Goal: Information Seeking & Learning: Learn about a topic

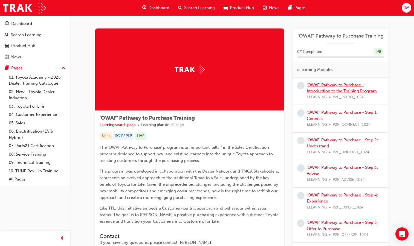
click at [280, 85] on link "'OWAF' Pathway to Purchase - Introduction to the Training Program" at bounding box center [342, 87] width 70 height 11
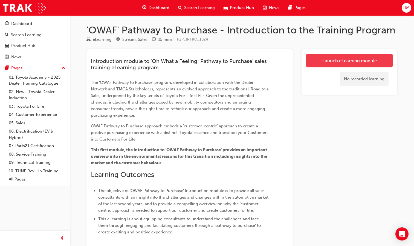
click at [280, 61] on link "Launch eLearning module" at bounding box center [349, 61] width 87 height 14
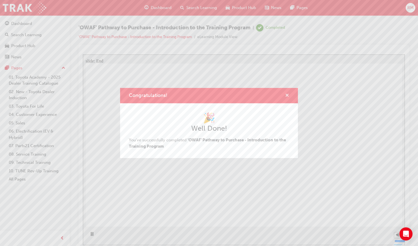
click at [280, 94] on span "cross-icon" at bounding box center [287, 95] width 4 height 5
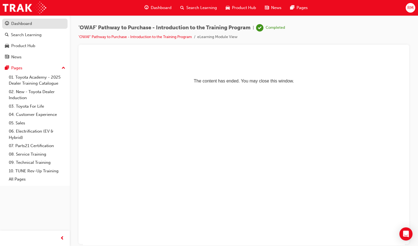
click at [32, 26] on div "Dashboard" at bounding box center [21, 24] width 21 height 6
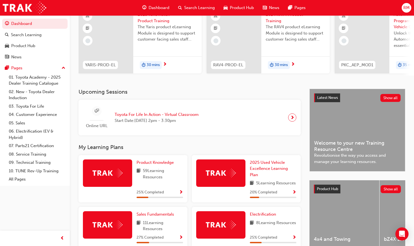
scroll to position [192, 0]
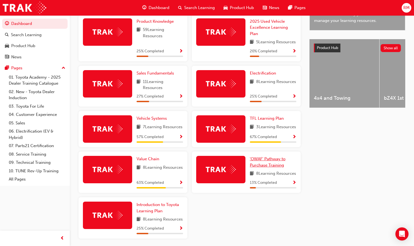
click at [269, 167] on span "'OWAF' Pathway to Purchase Training" at bounding box center [268, 161] width 36 height 11
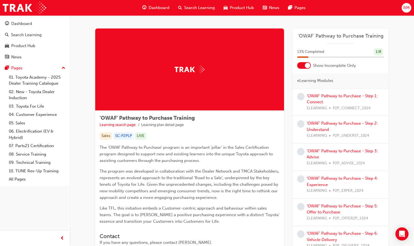
click at [280, 63] on div at bounding box center [307, 65] width 5 height 5
click at [280, 124] on link "'OWAF' Pathway to Purchase - Step 1: Connect" at bounding box center [342, 126] width 71 height 11
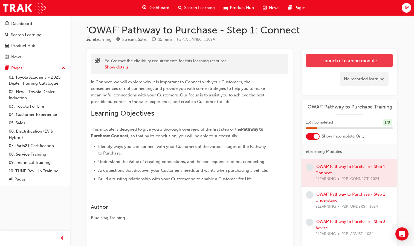
click at [280, 60] on link "Launch eLearning module" at bounding box center [349, 61] width 87 height 14
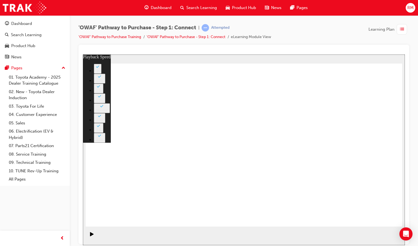
type input "76"
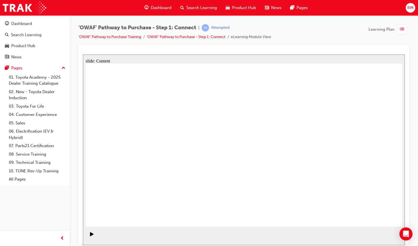
drag, startPoint x: 326, startPoint y: 161, endPoint x: 329, endPoint y: 159, distance: 3.3
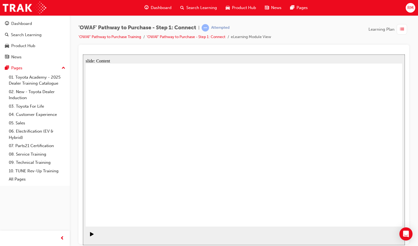
drag, startPoint x: 173, startPoint y: 197, endPoint x: 326, endPoint y: 99, distance: 182.2
drag, startPoint x: 209, startPoint y: 200, endPoint x: 369, endPoint y: 118, distance: 179.6
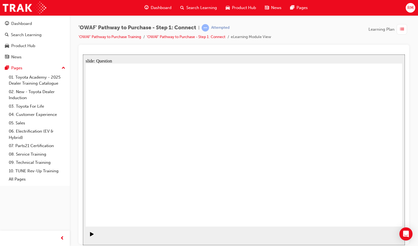
drag, startPoint x: 154, startPoint y: 159, endPoint x: 373, endPoint y: 155, distance: 218.9
drag, startPoint x: 191, startPoint y: 161, endPoint x: 348, endPoint y: 189, distance: 159.7
drag, startPoint x: 237, startPoint y: 157, endPoint x: 306, endPoint y: 182, distance: 73.8
drag, startPoint x: 115, startPoint y: 152, endPoint x: 268, endPoint y: 146, distance: 152.5
drag, startPoint x: 139, startPoint y: 190, endPoint x: 284, endPoint y: 103, distance: 168.7
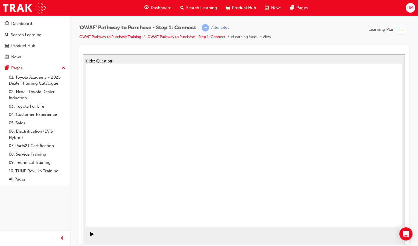
drag, startPoint x: 318, startPoint y: 146, endPoint x: 321, endPoint y: 148, distance: 3.1
drag, startPoint x: 347, startPoint y: 170, endPoint x: 267, endPoint y: 166, distance: 80.5
drag, startPoint x: 346, startPoint y: 173, endPoint x: 152, endPoint y: 169, distance: 194.3
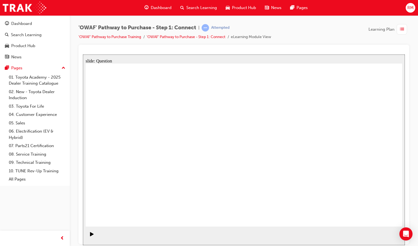
drag, startPoint x: 350, startPoint y: 172, endPoint x: 246, endPoint y: 179, distance: 104.8
drag, startPoint x: 356, startPoint y: 171, endPoint x: 270, endPoint y: 174, distance: 86.0
drag, startPoint x: 352, startPoint y: 180, endPoint x: 262, endPoint y: 187, distance: 90.5
drag, startPoint x: 361, startPoint y: 182, endPoint x: 169, endPoint y: 176, distance: 192.2
drag, startPoint x: 348, startPoint y: 175, endPoint x: 161, endPoint y: 177, distance: 187.7
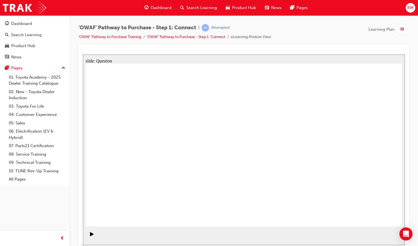
drag, startPoint x: 348, startPoint y: 170, endPoint x: 148, endPoint y: 165, distance: 199.5
radio input "true"
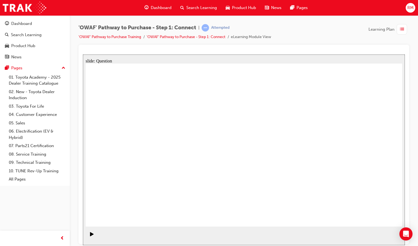
checkbox input "true"
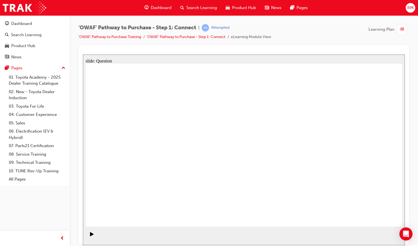
checkbox input "true"
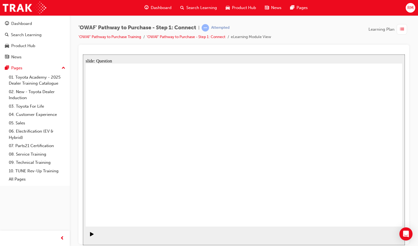
drag, startPoint x: 158, startPoint y: 196, endPoint x: 269, endPoint y: 126, distance: 130.8
drag, startPoint x: 204, startPoint y: 211, endPoint x: 318, endPoint y: 127, distance: 142.1
drag, startPoint x: 272, startPoint y: 196, endPoint x: 162, endPoint y: 143, distance: 122.7
drag, startPoint x: 324, startPoint y: 179, endPoint x: 222, endPoint y: 139, distance: 110.2
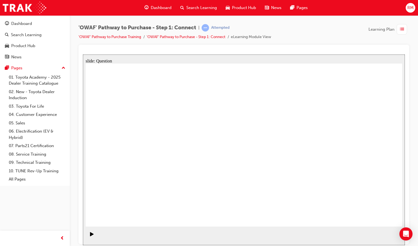
click at [31, 25] on div "Dashboard" at bounding box center [21, 24] width 21 height 6
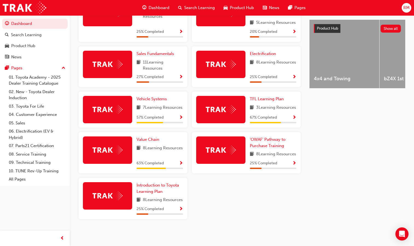
scroll to position [235, 0]
click at [265, 137] on span "'OWAF' Pathway to Purchase Training" at bounding box center [268, 142] width 36 height 11
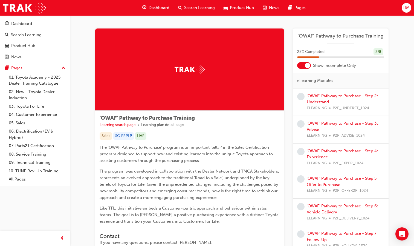
click at [307, 64] on div at bounding box center [307, 65] width 5 height 5
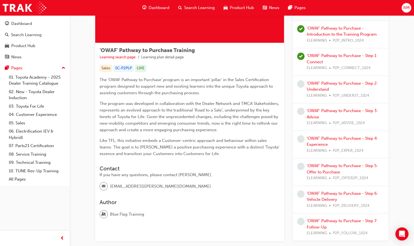
scroll to position [55, 0]
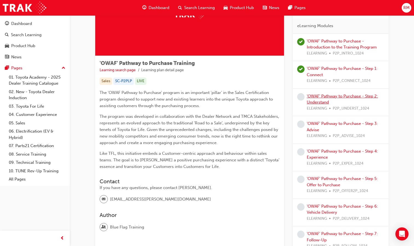
click at [328, 96] on link "'OWAF' Pathway to Purchase - Step 2: Understand" at bounding box center [342, 99] width 71 height 11
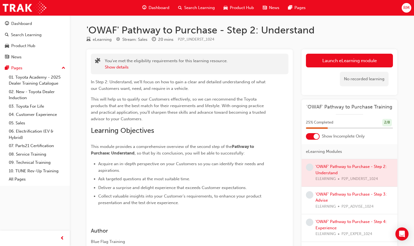
click at [314, 135] on div at bounding box center [316, 136] width 5 height 5
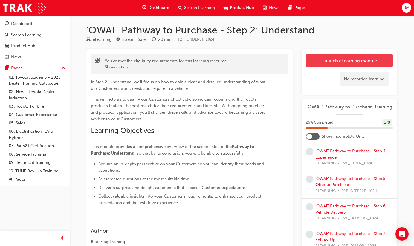
click at [378, 56] on link "Launch eLearning module" at bounding box center [349, 61] width 87 height 14
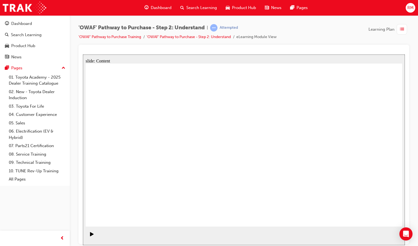
drag, startPoint x: 223, startPoint y: 154, endPoint x: 254, endPoint y: 151, distance: 30.8
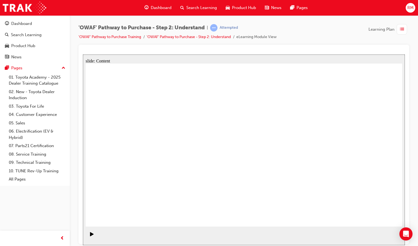
drag, startPoint x: 375, startPoint y: 210, endPoint x: 375, endPoint y: 215, distance: 5.0
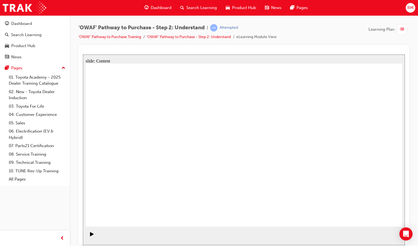
drag, startPoint x: 383, startPoint y: 212, endPoint x: 389, endPoint y: 215, distance: 6.5
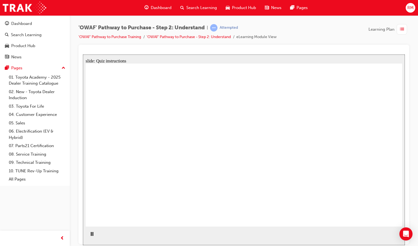
drag, startPoint x: 353, startPoint y: 153, endPoint x: 276, endPoint y: 153, distance: 77.7
drag, startPoint x: 355, startPoint y: 157, endPoint x: 167, endPoint y: 160, distance: 188.3
drag, startPoint x: 353, startPoint y: 162, endPoint x: 150, endPoint y: 171, distance: 203.2
drag, startPoint x: 349, startPoint y: 168, endPoint x: 267, endPoint y: 172, distance: 82.4
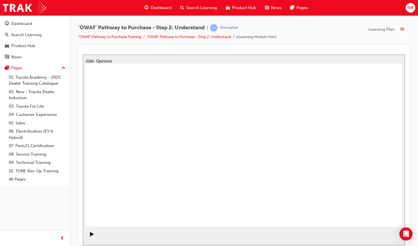
drag, startPoint x: 357, startPoint y: 166, endPoint x: 272, endPoint y: 177, distance: 85.7
drag, startPoint x: 349, startPoint y: 164, endPoint x: 177, endPoint y: 168, distance: 171.3
drag, startPoint x: 353, startPoint y: 166, endPoint x: 170, endPoint y: 177, distance: 182.8
drag, startPoint x: 348, startPoint y: 166, endPoint x: 159, endPoint y: 184, distance: 190.4
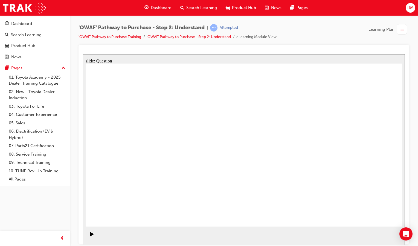
drag, startPoint x: 352, startPoint y: 160, endPoint x: 249, endPoint y: 163, distance: 103.2
drag, startPoint x: 353, startPoint y: 159, endPoint x: 168, endPoint y: 177, distance: 185.6
drag, startPoint x: 366, startPoint y: 170, endPoint x: 285, endPoint y: 173, distance: 81.0
drag, startPoint x: 358, startPoint y: 169, endPoint x: 283, endPoint y: 172, distance: 74.5
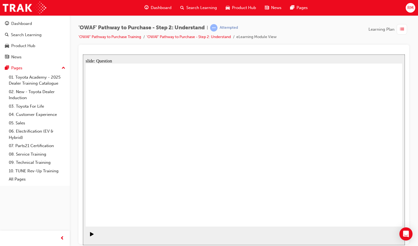
drag, startPoint x: 352, startPoint y: 172, endPoint x: 250, endPoint y: 173, distance: 102.1
drag, startPoint x: 352, startPoint y: 159, endPoint x: 156, endPoint y: 178, distance: 197.6
drag, startPoint x: 355, startPoint y: 157, endPoint x: 161, endPoint y: 181, distance: 195.5
drag, startPoint x: 360, startPoint y: 170, endPoint x: 177, endPoint y: 181, distance: 183.9
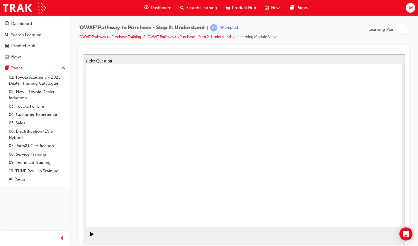
drag, startPoint x: 156, startPoint y: 182, endPoint x: 175, endPoint y: 137, distance: 48.0
drag, startPoint x: 204, startPoint y: 183, endPoint x: 231, endPoint y: 135, distance: 54.6
drag, startPoint x: 262, startPoint y: 212, endPoint x: 301, endPoint y: 128, distance: 92.3
drag, startPoint x: 324, startPoint y: 210, endPoint x: 250, endPoint y: 148, distance: 96.5
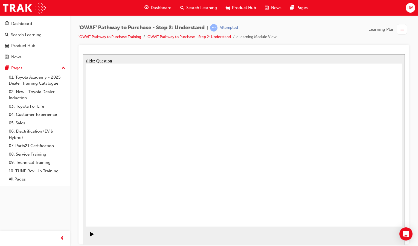
drag, startPoint x: 240, startPoint y: 149, endPoint x: 319, endPoint y: 209, distance: 99.9
drag, startPoint x: 248, startPoint y: 129, endPoint x: 220, endPoint y: 182, distance: 59.5
drag, startPoint x: 292, startPoint y: 133, endPoint x: 257, endPoint y: 218, distance: 91.8
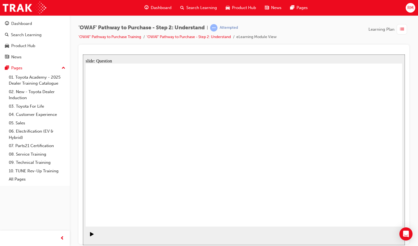
drag, startPoint x: 214, startPoint y: 181, endPoint x: 243, endPoint y: 133, distance: 56.0
drag, startPoint x: 273, startPoint y: 211, endPoint x: 305, endPoint y: 132, distance: 85.8
drag, startPoint x: 244, startPoint y: 129, endPoint x: 220, endPoint y: 175, distance: 51.1
drag, startPoint x: 217, startPoint y: 213, endPoint x: 250, endPoint y: 135, distance: 84.9
drag, startPoint x: 301, startPoint y: 131, endPoint x: 266, endPoint y: 212, distance: 88.6
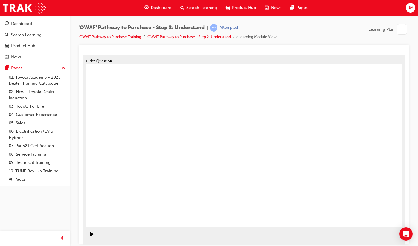
drag, startPoint x: 268, startPoint y: 178, endPoint x: 302, endPoint y: 132, distance: 57.5
drag, startPoint x: 312, startPoint y: 212, endPoint x: 234, endPoint y: 147, distance: 101.6
drag, startPoint x: 181, startPoint y: 129, endPoint x: 161, endPoint y: 173, distance: 48.8
drag, startPoint x: 157, startPoint y: 195, endPoint x: 180, endPoint y: 137, distance: 61.7
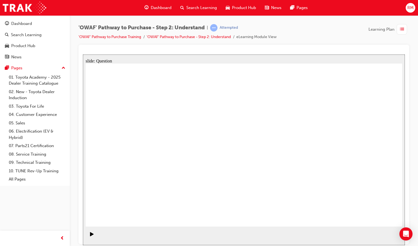
checkbox input "true"
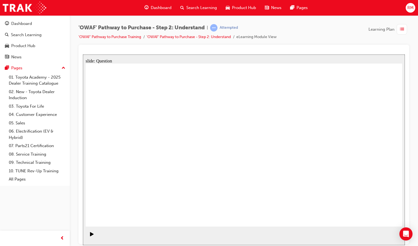
drag, startPoint x: 254, startPoint y: 154, endPoint x: 222, endPoint y: 155, distance: 32.6
checkbox input "true"
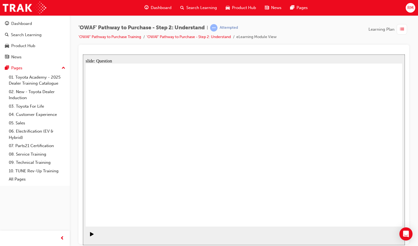
checkbox input "true"
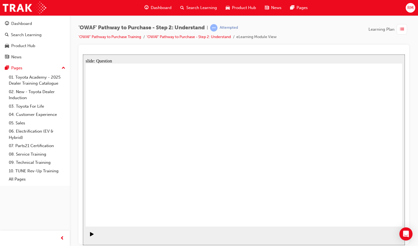
radio input "true"
drag, startPoint x: 377, startPoint y: 123, endPoint x: 224, endPoint y: 186, distance: 165.6
drag, startPoint x: 338, startPoint y: 125, endPoint x: 276, endPoint y: 187, distance: 87.6
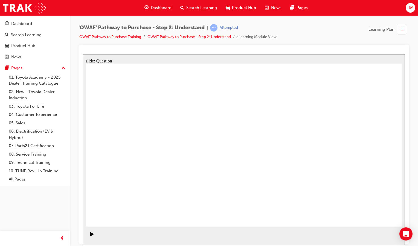
drag, startPoint x: 304, startPoint y: 129, endPoint x: 181, endPoint y: 190, distance: 137.4
drag, startPoint x: 283, startPoint y: 122, endPoint x: 160, endPoint y: 184, distance: 137.3
drag, startPoint x: 253, startPoint y: 123, endPoint x: 131, endPoint y: 187, distance: 137.3
drag, startPoint x: 212, startPoint y: 125, endPoint x: 335, endPoint y: 189, distance: 138.6
drag, startPoint x: 154, startPoint y: 126, endPoint x: 250, endPoint y: 195, distance: 118.4
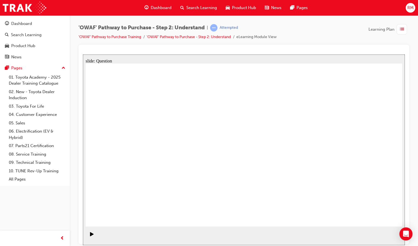
drag, startPoint x: 120, startPoint y: 127, endPoint x: 310, endPoint y: 189, distance: 199.9
drag, startPoint x: 175, startPoint y: 127, endPoint x: 359, endPoint y: 187, distance: 194.0
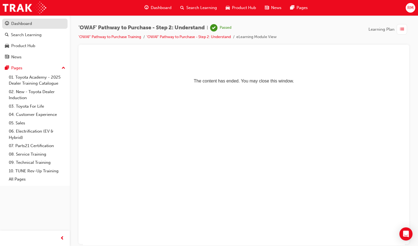
click at [30, 23] on div "Dashboard" at bounding box center [21, 24] width 21 height 6
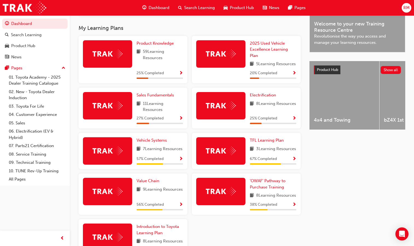
scroll to position [235, 0]
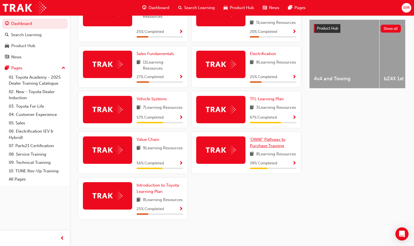
click at [276, 137] on span "'OWAF' Pathway to Purchase Training" at bounding box center [268, 142] width 36 height 11
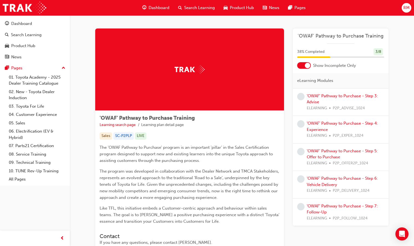
click at [305, 66] on div at bounding box center [307, 65] width 5 height 5
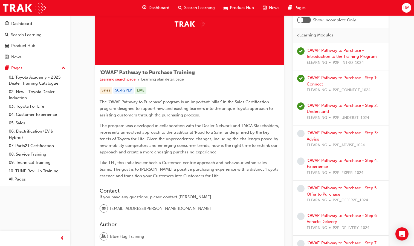
scroll to position [55, 0]
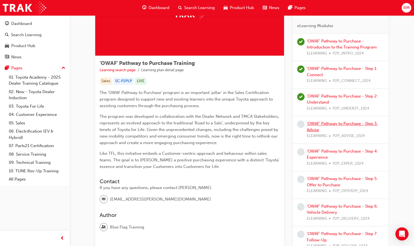
click at [370, 122] on link "'OWAF' Pathway to Purchase - Step 3: Advise" at bounding box center [342, 126] width 71 height 11
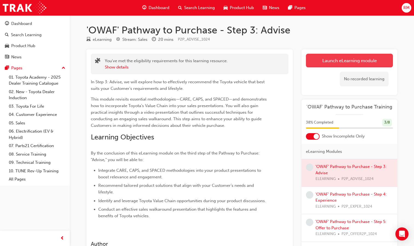
click at [321, 63] on link "Launch eLearning module" at bounding box center [349, 61] width 87 height 14
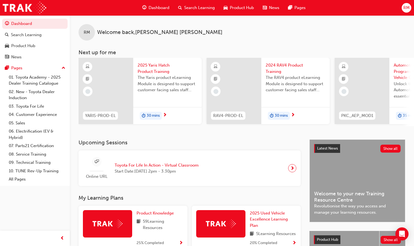
click at [196, 10] on span "Search Learning" at bounding box center [199, 8] width 31 height 6
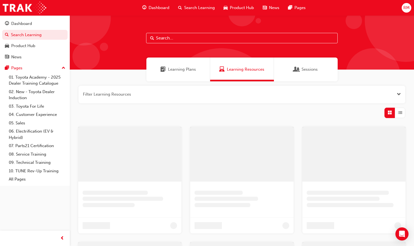
click at [187, 37] on input "text" at bounding box center [242, 38] width 192 height 10
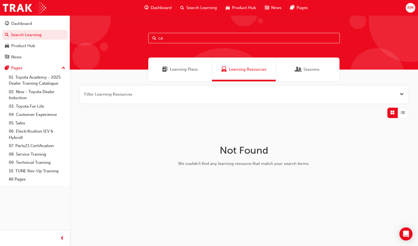
type input "c"
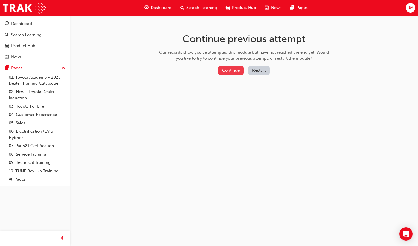
click at [237, 70] on button "Continue" at bounding box center [231, 70] width 26 height 9
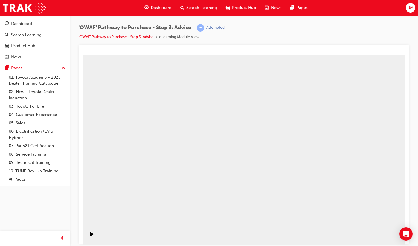
drag, startPoint x: 255, startPoint y: 163, endPoint x: 259, endPoint y: 161, distance: 4.2
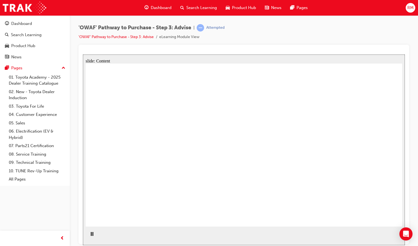
click at [88, 236] on div "Pause (Ctrl+Alt+P)" at bounding box center [91, 235] width 9 height 9
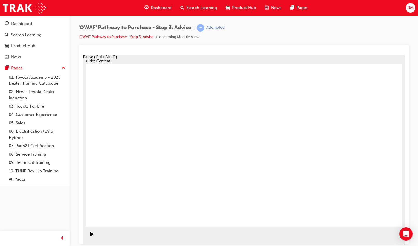
click at [90, 236] on icon "Play (Ctrl+Alt+P)" at bounding box center [92, 233] width 4 height 4
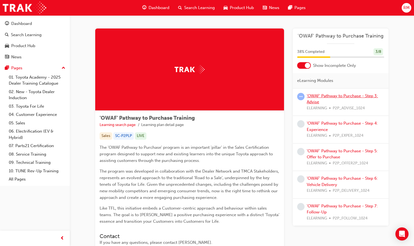
click at [324, 96] on link "'OWAF' Pathway to Purchase - Step 3: Advise" at bounding box center [342, 98] width 71 height 11
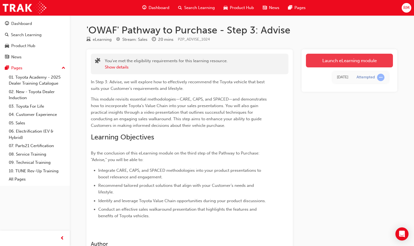
click at [337, 62] on link "Launch eLearning module" at bounding box center [349, 61] width 87 height 14
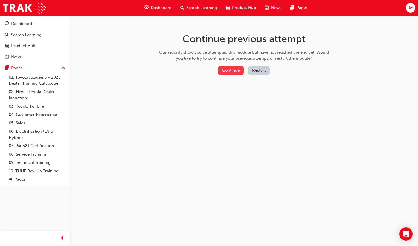
click at [240, 70] on button "Continue" at bounding box center [231, 70] width 26 height 9
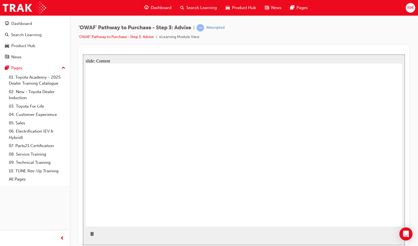
drag, startPoint x: 270, startPoint y: 150, endPoint x: 272, endPoint y: 149, distance: 3.1
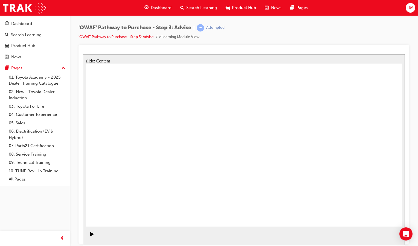
drag, startPoint x: 369, startPoint y: 210, endPoint x: 375, endPoint y: 216, distance: 8.0
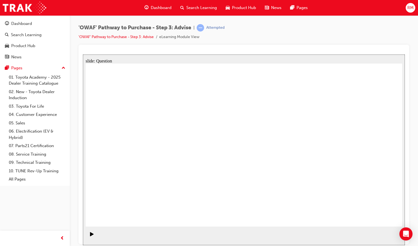
drag, startPoint x: 274, startPoint y: 197, endPoint x: 186, endPoint y: 129, distance: 111.5
drag, startPoint x: 306, startPoint y: 192, endPoint x: 128, endPoint y: 146, distance: 183.5
drag, startPoint x: 137, startPoint y: 203, endPoint x: 144, endPoint y: 181, distance: 22.9
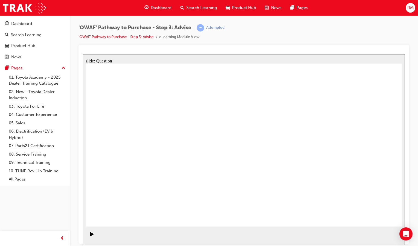
drag, startPoint x: 181, startPoint y: 197, endPoint x: 214, endPoint y: 134, distance: 71.7
drag, startPoint x: 249, startPoint y: 194, endPoint x: 161, endPoint y: 150, distance: 98.9
drag, startPoint x: 295, startPoint y: 181, endPoint x: 291, endPoint y: 149, distance: 31.5
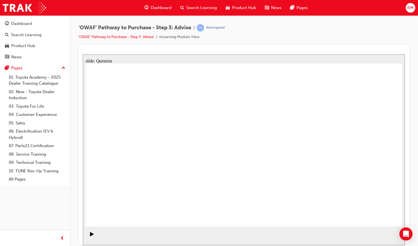
drag, startPoint x: 347, startPoint y: 158, endPoint x: 264, endPoint y: 156, distance: 82.6
drag, startPoint x: 355, startPoint y: 166, endPoint x: 171, endPoint y: 168, distance: 184.1
drag, startPoint x: 351, startPoint y: 161, endPoint x: 275, endPoint y: 163, distance: 76.6
drag, startPoint x: 346, startPoint y: 153, endPoint x: 266, endPoint y: 156, distance: 79.1
drag, startPoint x: 345, startPoint y: 160, endPoint x: 260, endPoint y: 161, distance: 85.4
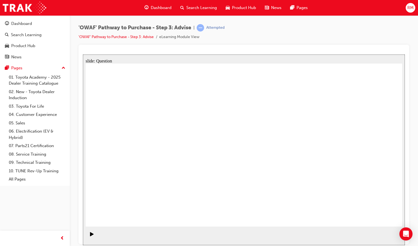
drag, startPoint x: 343, startPoint y: 162, endPoint x: 147, endPoint y: 175, distance: 196.1
drag, startPoint x: 348, startPoint y: 158, endPoint x: 152, endPoint y: 170, distance: 196.0
drag, startPoint x: 343, startPoint y: 158, endPoint x: 152, endPoint y: 170, distance: 191.6
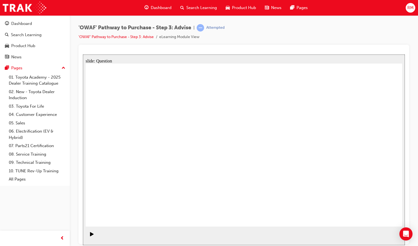
drag, startPoint x: 141, startPoint y: 129, endPoint x: 291, endPoint y: 144, distance: 150.7
drag, startPoint x: 146, startPoint y: 152, endPoint x: 260, endPoint y: 156, distance: 114.7
drag, startPoint x: 138, startPoint y: 175, endPoint x: 255, endPoint y: 161, distance: 117.4
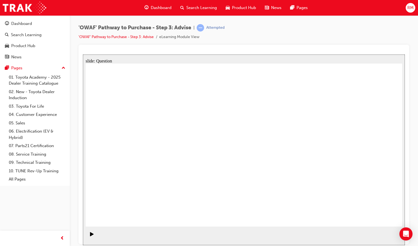
drag, startPoint x: 181, startPoint y: 179, endPoint x: 255, endPoint y: 168, distance: 75.3
drag, startPoint x: 181, startPoint y: 156, endPoint x: 267, endPoint y: 160, distance: 86.2
drag, startPoint x: 124, startPoint y: 128, endPoint x: 341, endPoint y: 190, distance: 225.3
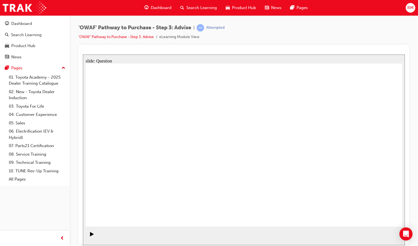
drag, startPoint x: 376, startPoint y: 125, endPoint x: 220, endPoint y: 186, distance: 167.6
drag, startPoint x: 222, startPoint y: 121, endPoint x: 346, endPoint y: 183, distance: 138.5
drag, startPoint x: 339, startPoint y: 188, endPoint x: 276, endPoint y: 191, distance: 62.7
drag, startPoint x: 245, startPoint y: 127, endPoint x: 119, endPoint y: 189, distance: 140.6
drag, startPoint x: 182, startPoint y: 127, endPoint x: 375, endPoint y: 189, distance: 202.8
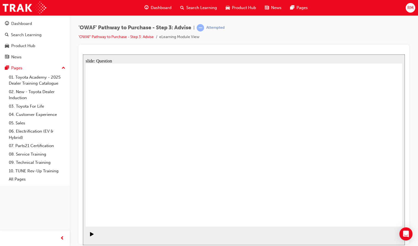
drag, startPoint x: 276, startPoint y: 119, endPoint x: 149, endPoint y: 184, distance: 142.8
drag, startPoint x: 151, startPoint y: 131, endPoint x: 240, endPoint y: 195, distance: 109.9
drag, startPoint x: 310, startPoint y: 128, endPoint x: 191, endPoint y: 188, distance: 133.0
drag, startPoint x: 120, startPoint y: 124, endPoint x: 308, endPoint y: 184, distance: 196.9
drag, startPoint x: 269, startPoint y: 185, endPoint x: 329, endPoint y: 185, distance: 59.9
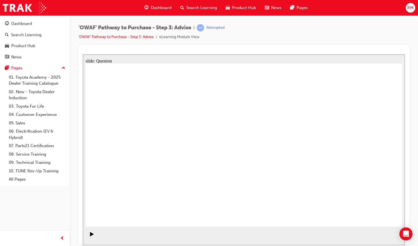
drag, startPoint x: 343, startPoint y: 123, endPoint x: 276, endPoint y: 189, distance: 94.0
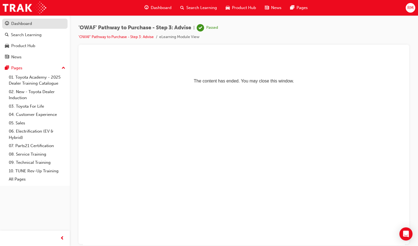
drag, startPoint x: 20, startPoint y: 25, endPoint x: 22, endPoint y: 27, distance: 3.2
click at [20, 25] on div "Dashboard" at bounding box center [21, 24] width 21 height 6
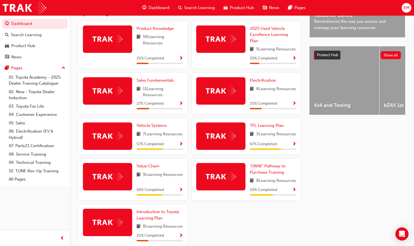
scroll to position [206, 0]
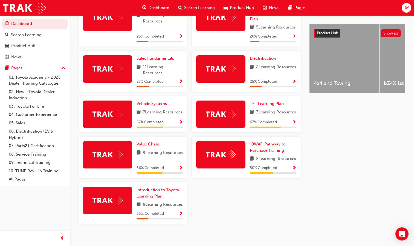
click at [276, 153] on span "'OWAF' Pathway to Purchase Training" at bounding box center [268, 146] width 36 height 11
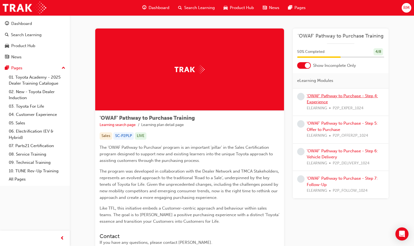
click at [349, 96] on link "'OWAF' Pathway to Purchase - Step 4: Experience" at bounding box center [342, 98] width 71 height 11
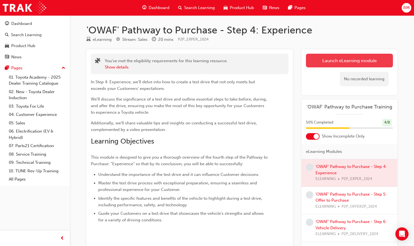
click at [358, 59] on link "Launch eLearning module" at bounding box center [349, 61] width 87 height 14
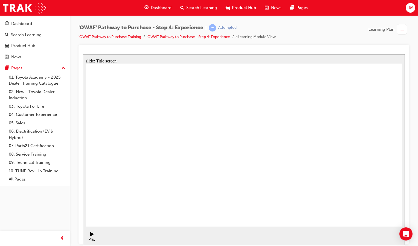
drag, startPoint x: 245, startPoint y: 205, endPoint x: 242, endPoint y: 207, distance: 4.0
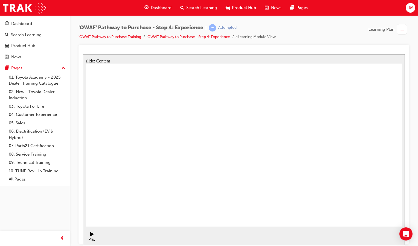
drag, startPoint x: 242, startPoint y: 117, endPoint x: 251, endPoint y: 116, distance: 9.0
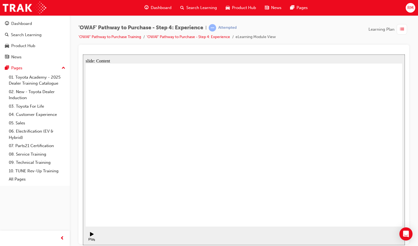
drag, startPoint x: 367, startPoint y: 168, endPoint x: 367, endPoint y: 164, distance: 4.1
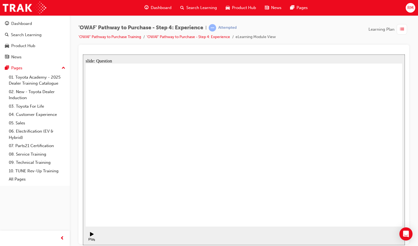
checkbox input "true"
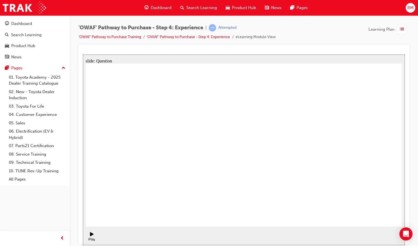
drag, startPoint x: 351, startPoint y: 161, endPoint x: 157, endPoint y: 166, distance: 194.0
drag, startPoint x: 366, startPoint y: 156, endPoint x: 167, endPoint y: 161, distance: 199.0
drag, startPoint x: 358, startPoint y: 160, endPoint x: 263, endPoint y: 175, distance: 96.3
drag, startPoint x: 364, startPoint y: 136, endPoint x: 178, endPoint y: 152, distance: 187.6
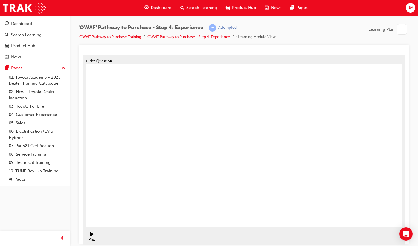
drag, startPoint x: 356, startPoint y: 160, endPoint x: 271, endPoint y: 179, distance: 87.2
drag, startPoint x: 359, startPoint y: 160, endPoint x: 272, endPoint y: 181, distance: 89.7
drag, startPoint x: 362, startPoint y: 160, endPoint x: 170, endPoint y: 169, distance: 192.3
drag, startPoint x: 356, startPoint y: 160, endPoint x: 262, endPoint y: 183, distance: 96.8
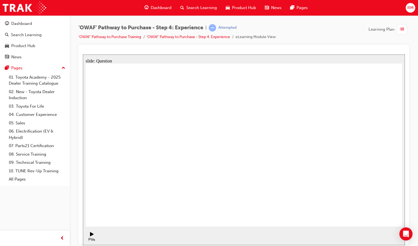
drag, startPoint x: 382, startPoint y: 191, endPoint x: 348, endPoint y: 146, distance: 56.8
drag, startPoint x: 346, startPoint y: 196, endPoint x: 284, endPoint y: 153, distance: 75.6
drag, startPoint x: 277, startPoint y: 196, endPoint x: 243, endPoint y: 150, distance: 57.0
drag, startPoint x: 237, startPoint y: 197, endPoint x: 301, endPoint y: 154, distance: 76.9
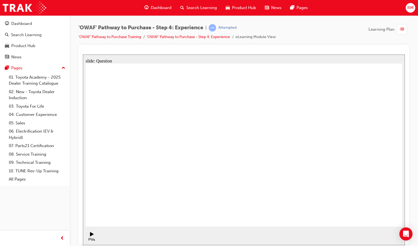
drag, startPoint x: 299, startPoint y: 190, endPoint x: 366, endPoint y: 146, distance: 79.5
drag, startPoint x: 195, startPoint y: 197, endPoint x: 238, endPoint y: 131, distance: 78.8
drag, startPoint x: 239, startPoint y: 177, endPoint x: 329, endPoint y: 125, distance: 104.2
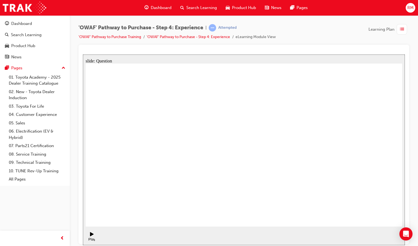
drag, startPoint x: 297, startPoint y: 194, endPoint x: 321, endPoint y: 145, distance: 54.4
radio input "true"
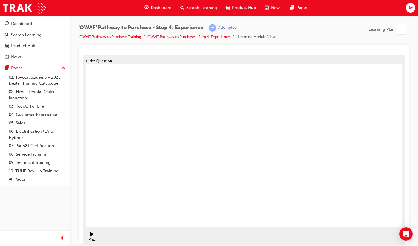
click at [22, 24] on div "Dashboard" at bounding box center [21, 24] width 21 height 6
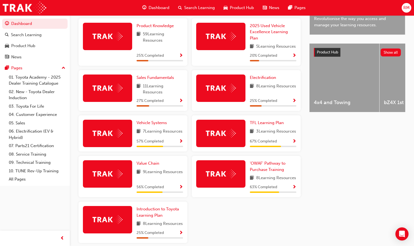
scroll to position [235, 0]
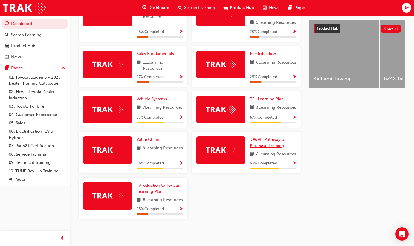
click at [264, 137] on span "'OWAF' Pathway to Purchase Training" at bounding box center [268, 142] width 36 height 11
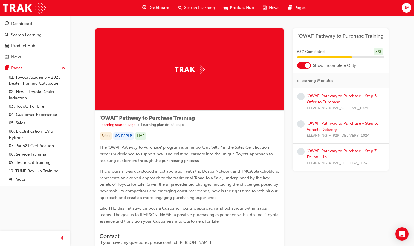
click at [330, 97] on link "'OWAF' Pathway to Purchase - Step 5: Offer to Purchase" at bounding box center [342, 98] width 71 height 11
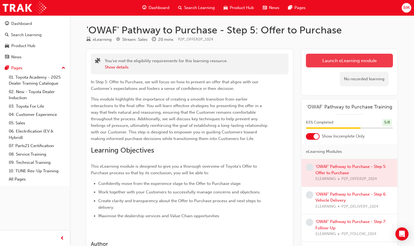
click at [350, 60] on link "Launch eLearning module" at bounding box center [349, 61] width 87 height 14
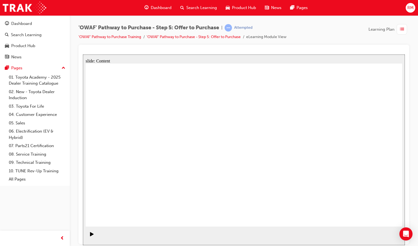
drag, startPoint x: 396, startPoint y: 135, endPoint x: 391, endPoint y: 140, distance: 7.2
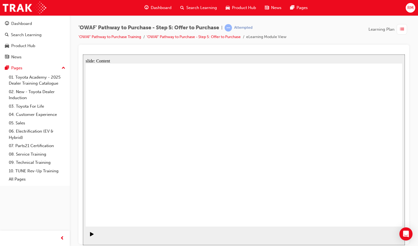
drag, startPoint x: 296, startPoint y: 122, endPoint x: 313, endPoint y: 113, distance: 19.5
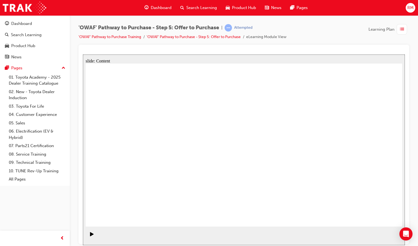
drag, startPoint x: 223, startPoint y: 140, endPoint x: 224, endPoint y: 149, distance: 8.8
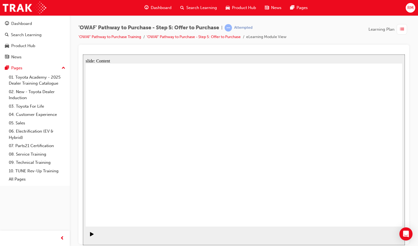
drag, startPoint x: 130, startPoint y: 97, endPoint x: 125, endPoint y: 103, distance: 7.2
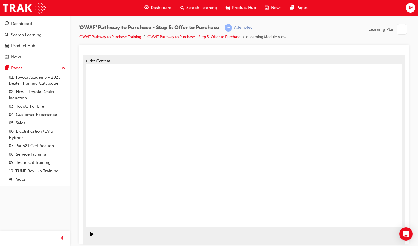
drag, startPoint x: 282, startPoint y: 117, endPoint x: 287, endPoint y: 121, distance: 6.2
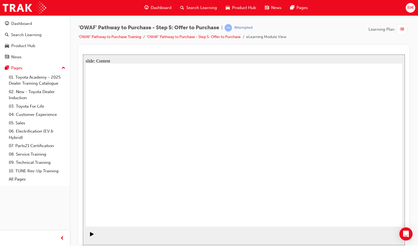
drag, startPoint x: 336, startPoint y: 210, endPoint x: 335, endPoint y: 213, distance: 3.1
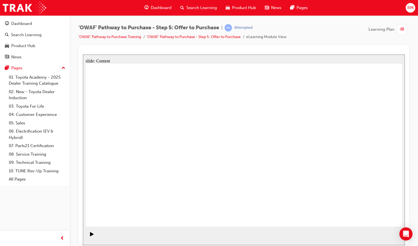
drag, startPoint x: 380, startPoint y: 210, endPoint x: 381, endPoint y: 214, distance: 5.0
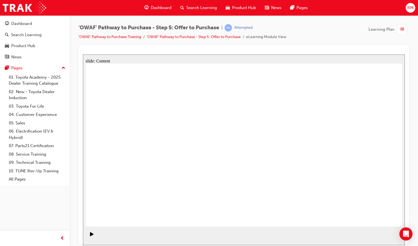
drag, startPoint x: 176, startPoint y: 112, endPoint x: 173, endPoint y: 112, distance: 3.1
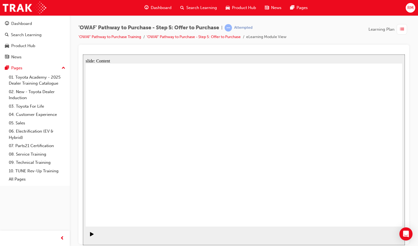
drag, startPoint x: 296, startPoint y: 135, endPoint x: 301, endPoint y: 133, distance: 6.0
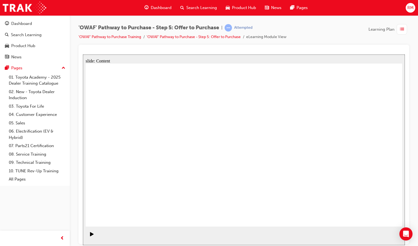
drag, startPoint x: 328, startPoint y: 213, endPoint x: 330, endPoint y: 212, distance: 3.1
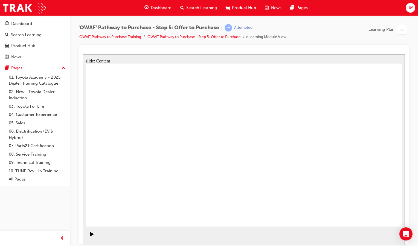
drag, startPoint x: 373, startPoint y: 210, endPoint x: 375, endPoint y: 213, distance: 3.9
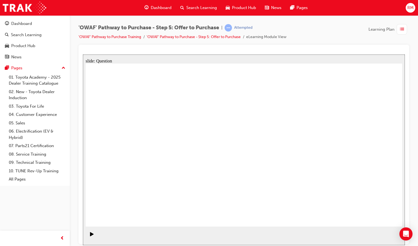
radio input "true"
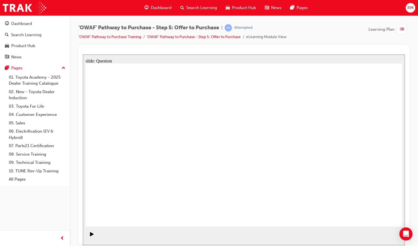
radio input "true"
drag, startPoint x: 367, startPoint y: 134, endPoint x: 154, endPoint y: 176, distance: 217.4
drag, startPoint x: 150, startPoint y: 179, endPoint x: 358, endPoint y: 137, distance: 212.0
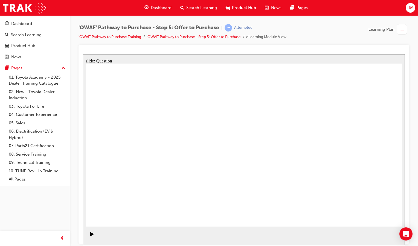
drag, startPoint x: 141, startPoint y: 133, endPoint x: 171, endPoint y: 170, distance: 47.9
drag, startPoint x: 172, startPoint y: 184, endPoint x: 288, endPoint y: 173, distance: 116.8
drag, startPoint x: 226, startPoint y: 138, endPoint x: 157, endPoint y: 178, distance: 79.1
drag, startPoint x: 276, startPoint y: 135, endPoint x: 229, endPoint y: 179, distance: 64.3
drag, startPoint x: 310, startPoint y: 135, endPoint x: 347, endPoint y: 188, distance: 64.0
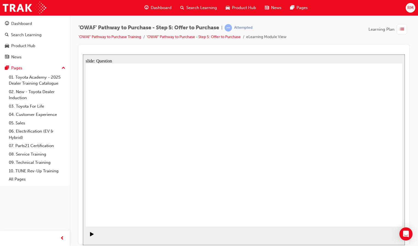
drag, startPoint x: 355, startPoint y: 133, endPoint x: 140, endPoint y: 174, distance: 218.9
drag, startPoint x: 320, startPoint y: 134, endPoint x: 225, endPoint y: 175, distance: 102.8
drag, startPoint x: 264, startPoint y: 133, endPoint x: 339, endPoint y: 174, distance: 85.4
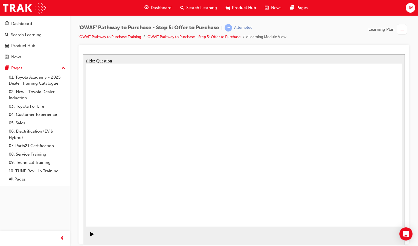
drag, startPoint x: 318, startPoint y: 128, endPoint x: 253, endPoint y: 122, distance: 64.6
drag, startPoint x: 294, startPoint y: 162, endPoint x: 263, endPoint y: 153, distance: 32.2
drag, startPoint x: 260, startPoint y: 153, endPoint x: 253, endPoint y: 152, distance: 7.2
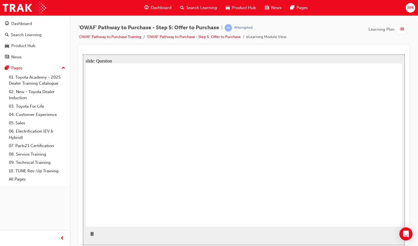
drag, startPoint x: 299, startPoint y: 203, endPoint x: 140, endPoint y: 127, distance: 176.3
drag, startPoint x: 372, startPoint y: 136, endPoint x: 153, endPoint y: 155, distance: 219.7
drag, startPoint x: 367, startPoint y: 164, endPoint x: 254, endPoint y: 179, distance: 114.0
drag, startPoint x: 369, startPoint y: 185, endPoint x: 173, endPoint y: 182, distance: 195.9
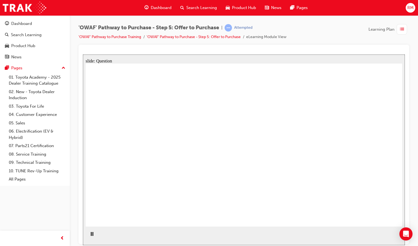
checkbox input "true"
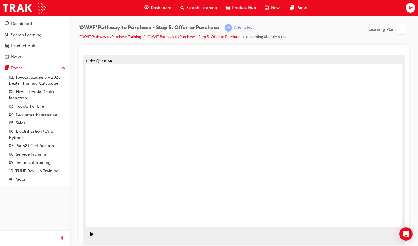
checkbox input "true"
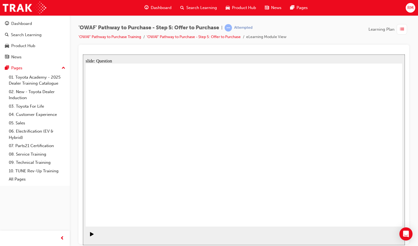
checkbox input "true"
radio input "false"
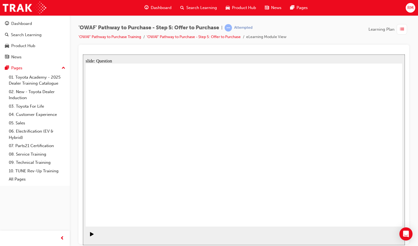
radio input "false"
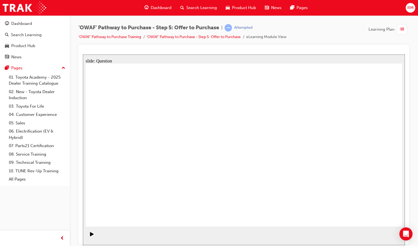
radio input "false"
radio input "true"
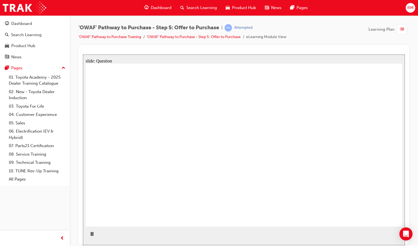
radio input "false"
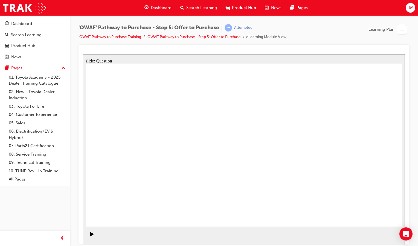
radio input "true"
drag, startPoint x: 350, startPoint y: 142, endPoint x: 140, endPoint y: 177, distance: 212.7
drag, startPoint x: 320, startPoint y: 134, endPoint x: 221, endPoint y: 174, distance: 106.4
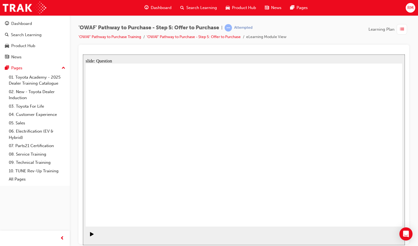
drag, startPoint x: 121, startPoint y: 135, endPoint x: 273, endPoint y: 176, distance: 157.9
drag, startPoint x: 220, startPoint y: 136, endPoint x: 345, endPoint y: 178, distance: 132.0
drag, startPoint x: 294, startPoint y: 141, endPoint x: 159, endPoint y: 132, distance: 135.4
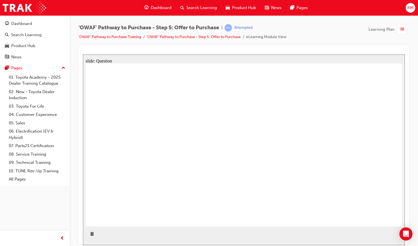
drag, startPoint x: 317, startPoint y: 160, endPoint x: 243, endPoint y: 137, distance: 77.0
drag, startPoint x: 312, startPoint y: 185, endPoint x: 240, endPoint y: 160, distance: 75.8
drag, startPoint x: 371, startPoint y: 134, endPoint x: 252, endPoint y: 183, distance: 128.3
drag, startPoint x: 361, startPoint y: 154, endPoint x: 152, endPoint y: 151, distance: 209.3
drag, startPoint x: 366, startPoint y: 183, endPoint x: 160, endPoint y: 182, distance: 206.6
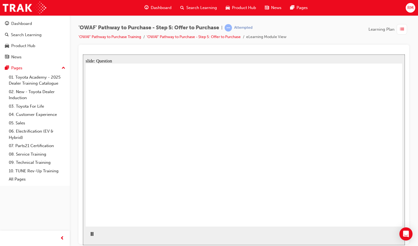
checkbox input "true"
drag, startPoint x: 176, startPoint y: 169, endPoint x: 181, endPoint y: 171, distance: 4.8
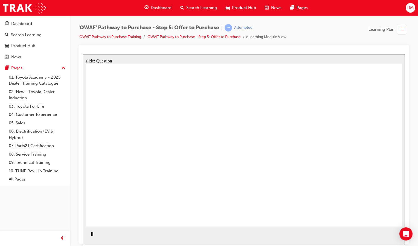
checkbox input "true"
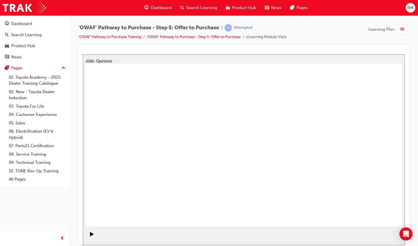
checkbox input "true"
checkbox input "false"
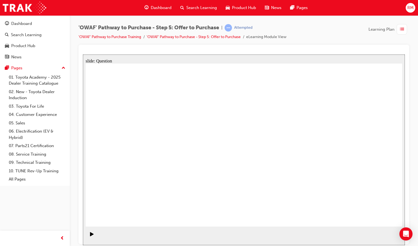
drag, startPoint x: 395, startPoint y: 172, endPoint x: 386, endPoint y: 174, distance: 9.2
checkbox input "true"
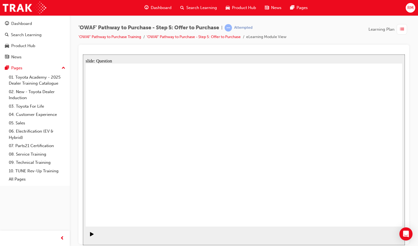
radio input "true"
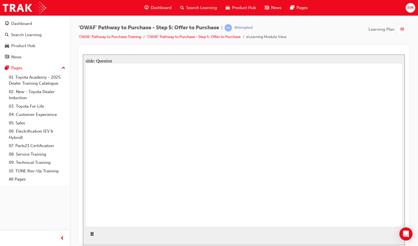
radio input "true"
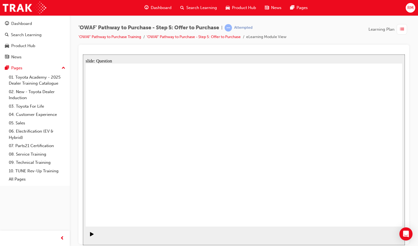
radio input "false"
radio input "true"
drag, startPoint x: 362, startPoint y: 136, endPoint x: 149, endPoint y: 177, distance: 217.3
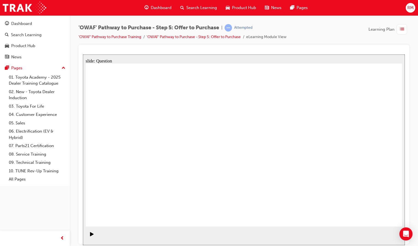
drag, startPoint x: 318, startPoint y: 139, endPoint x: 226, endPoint y: 180, distance: 100.8
drag, startPoint x: 229, startPoint y: 138, endPoint x: 291, endPoint y: 179, distance: 73.8
drag, startPoint x: 127, startPoint y: 140, endPoint x: 345, endPoint y: 182, distance: 221.4
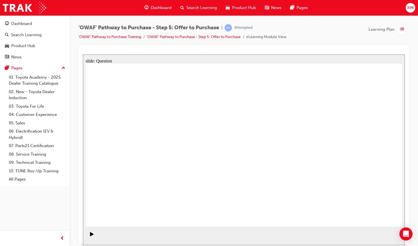
drag, startPoint x: 258, startPoint y: 135, endPoint x: 271, endPoint y: 175, distance: 42.5
drag, startPoint x: 129, startPoint y: 135, endPoint x: 347, endPoint y: 175, distance: 221.5
drag, startPoint x: 318, startPoint y: 134, endPoint x: 257, endPoint y: 134, distance: 61.3
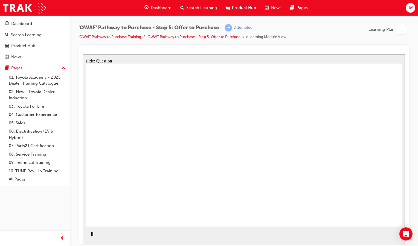
drag, startPoint x: 315, startPoint y: 158, endPoint x: 169, endPoint y: 135, distance: 148.0
drag, startPoint x: 321, startPoint y: 188, endPoint x: 177, endPoint y: 160, distance: 146.2
drag, startPoint x: 341, startPoint y: 146, endPoint x: 258, endPoint y: 156, distance: 83.0
drag, startPoint x: 369, startPoint y: 156, endPoint x: 167, endPoint y: 176, distance: 202.6
drag, startPoint x: 370, startPoint y: 185, endPoint x: 253, endPoint y: 182, distance: 117.7
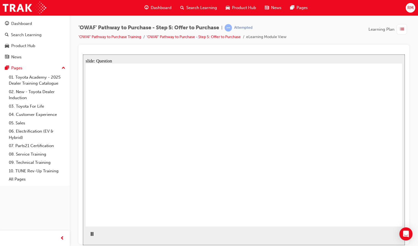
checkbox input "true"
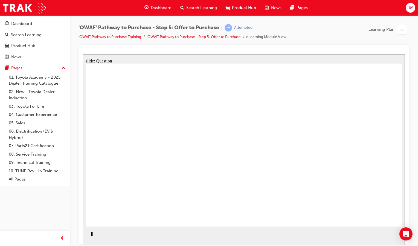
checkbox input "true"
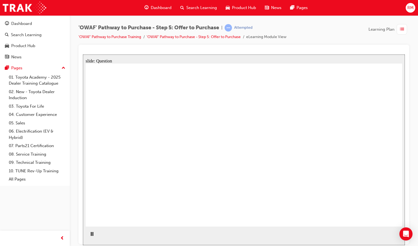
checkbox input "true"
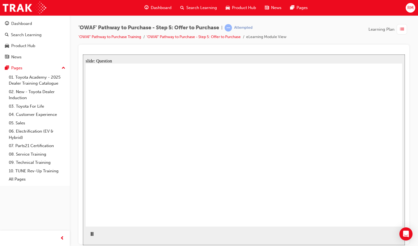
radio input "false"
radio input "true"
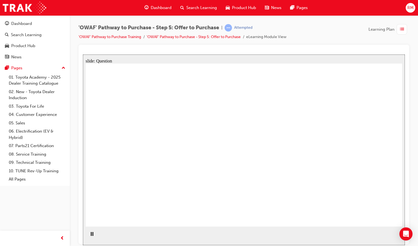
radio input "true"
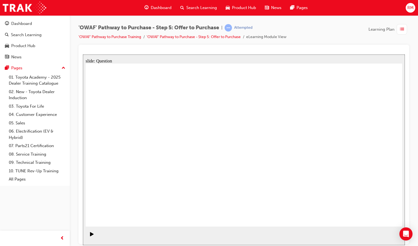
drag, startPoint x: 369, startPoint y: 136, endPoint x: 157, endPoint y: 178, distance: 216.0
drag, startPoint x: 317, startPoint y: 134, endPoint x: 220, endPoint y: 175, distance: 105.3
drag, startPoint x: 132, startPoint y: 134, endPoint x: 284, endPoint y: 175, distance: 157.5
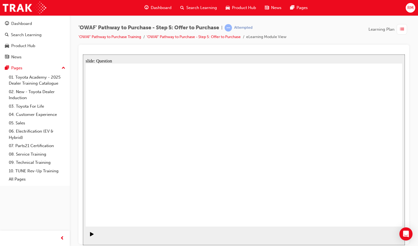
drag, startPoint x: 262, startPoint y: 139, endPoint x: 341, endPoint y: 179, distance: 89.0
drag, startPoint x: 221, startPoint y: 138, endPoint x: 348, endPoint y: 179, distance: 133.1
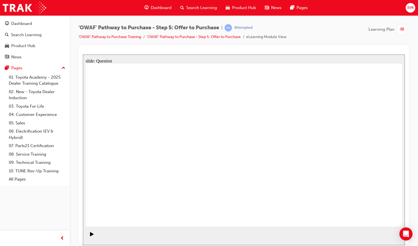
drag, startPoint x: 313, startPoint y: 135, endPoint x: 166, endPoint y: 133, distance: 147.5
drag, startPoint x: 320, startPoint y: 161, endPoint x: 175, endPoint y: 160, distance: 145.3
drag, startPoint x: 312, startPoint y: 184, endPoint x: 229, endPoint y: 134, distance: 97.1
drag, startPoint x: 367, startPoint y: 135, endPoint x: 235, endPoint y: 155, distance: 134.2
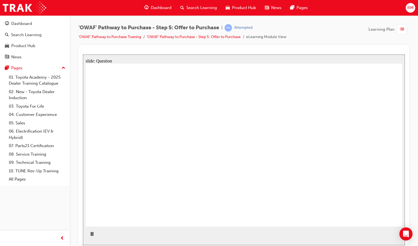
drag, startPoint x: 369, startPoint y: 160, endPoint x: 248, endPoint y: 178, distance: 123.0
drag, startPoint x: 280, startPoint y: 189, endPoint x: 164, endPoint y: 186, distance: 116.6
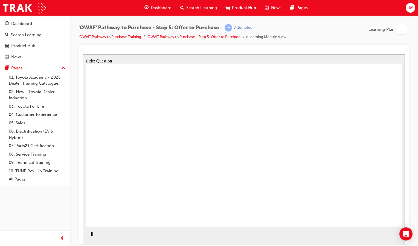
checkbox input "true"
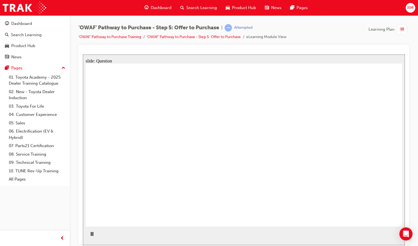
checkbox input "true"
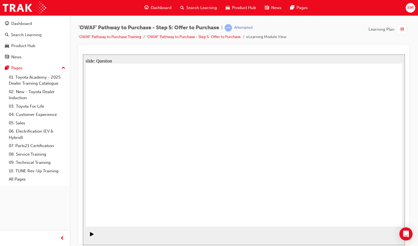
radio input "true"
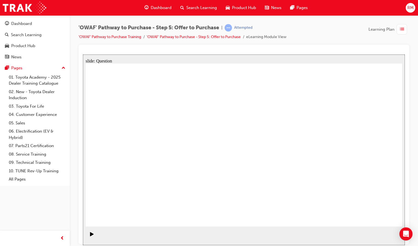
click at [26, 21] on div "Dashboard" at bounding box center [21, 24] width 21 height 6
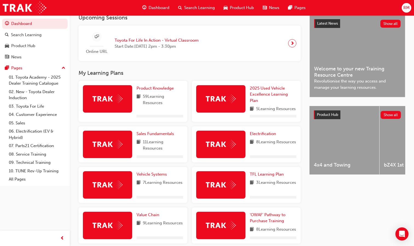
scroll to position [206, 0]
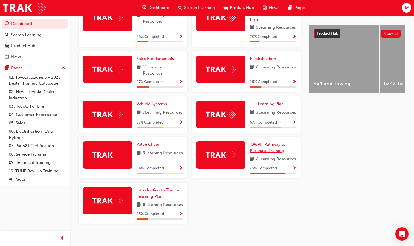
click at [270, 153] on span "'OWAF' Pathway to Purchase Training" at bounding box center [268, 147] width 36 height 11
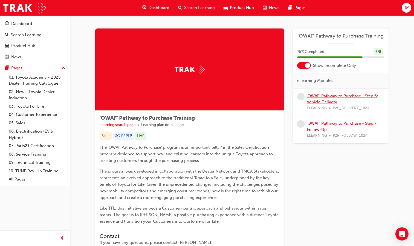
click at [332, 102] on link "'OWAF' Pathway to Purchase - Step 6: Vehicle Delivery" at bounding box center [342, 98] width 71 height 11
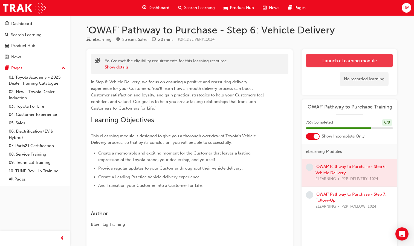
click at [332, 61] on link "Launch eLearning module" at bounding box center [349, 61] width 87 height 14
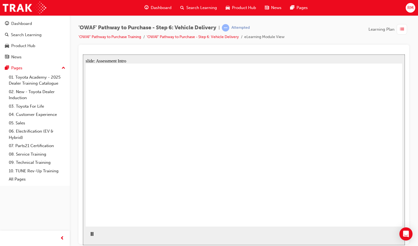
radio input "true"
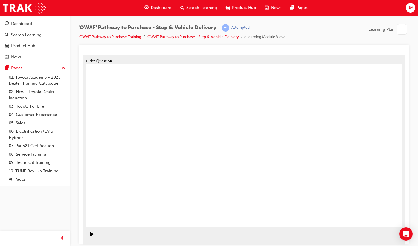
radio input "true"
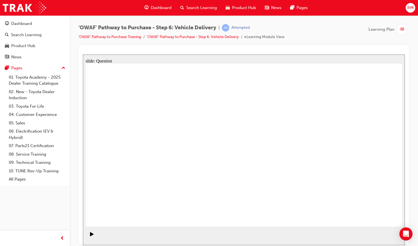
drag, startPoint x: 195, startPoint y: 183, endPoint x: 205, endPoint y: 135, distance: 48.4
drag, startPoint x: 231, startPoint y: 182, endPoint x: 283, endPoint y: 135, distance: 70.3
drag, startPoint x: 284, startPoint y: 180, endPoint x: 154, endPoint y: 150, distance: 133.8
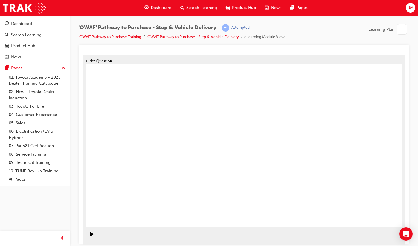
checkbox input "true"
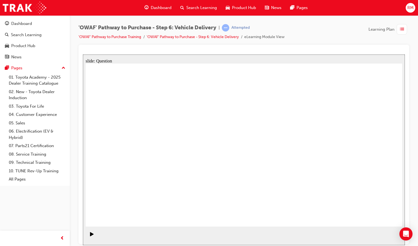
drag, startPoint x: 355, startPoint y: 162, endPoint x: 155, endPoint y: 175, distance: 200.4
drag, startPoint x: 350, startPoint y: 161, endPoint x: 144, endPoint y: 171, distance: 207.1
drag, startPoint x: 356, startPoint y: 169, endPoint x: 257, endPoint y: 199, distance: 103.7
drag, startPoint x: 358, startPoint y: 169, endPoint x: 161, endPoint y: 190, distance: 198.1
drag, startPoint x: 346, startPoint y: 174, endPoint x: 127, endPoint y: 191, distance: 219.8
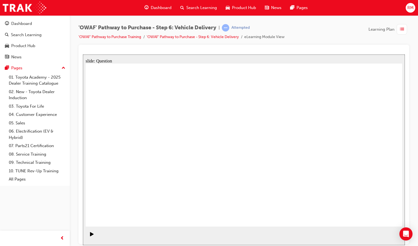
drag, startPoint x: 359, startPoint y: 167, endPoint x: 262, endPoint y: 198, distance: 102.2
drag, startPoint x: 363, startPoint y: 170, endPoint x: 165, endPoint y: 186, distance: 198.4
drag, startPoint x: 363, startPoint y: 164, endPoint x: 162, endPoint y: 182, distance: 202.2
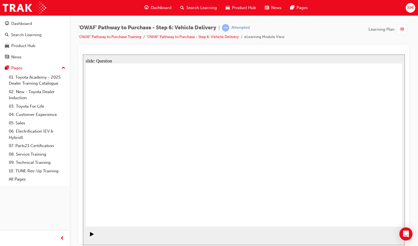
radio input "true"
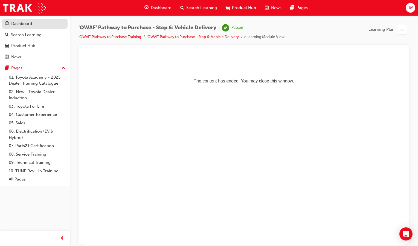
click at [25, 23] on div "Dashboard" at bounding box center [21, 24] width 21 height 6
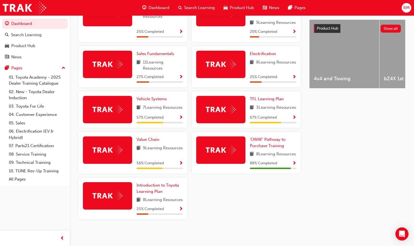
scroll to position [235, 0]
click at [271, 136] on link "'OWAF' Pathway to Purchase Training" at bounding box center [273, 142] width 47 height 12
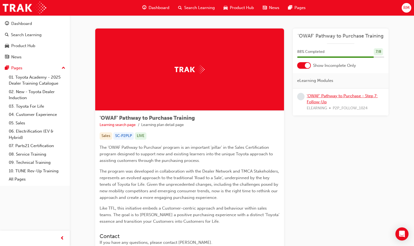
click at [330, 94] on link "'OWAF' Pathway to Purchase - Step 7: Follow-Up" at bounding box center [342, 98] width 71 height 11
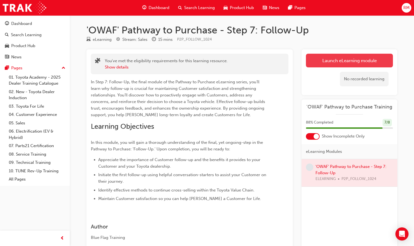
click at [351, 60] on link "Launch eLearning module" at bounding box center [349, 61] width 87 height 14
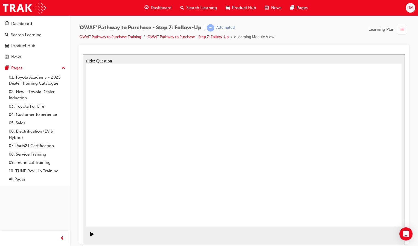
radio input "true"
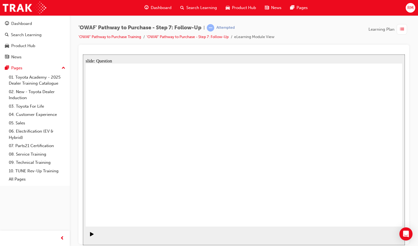
radio input "true"
drag, startPoint x: 186, startPoint y: 192, endPoint x: 238, endPoint y: 131, distance: 80.0
drag, startPoint x: 240, startPoint y: 202, endPoint x: 177, endPoint y: 144, distance: 85.6
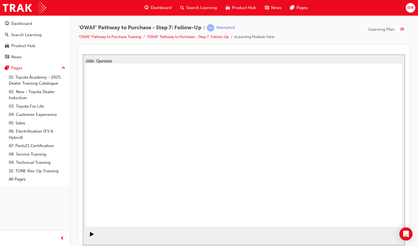
drag, startPoint x: 301, startPoint y: 187, endPoint x: 196, endPoint y: 160, distance: 108.3
radio input "true"
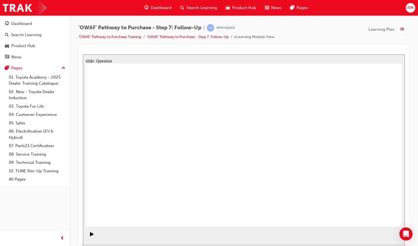
radio input "true"
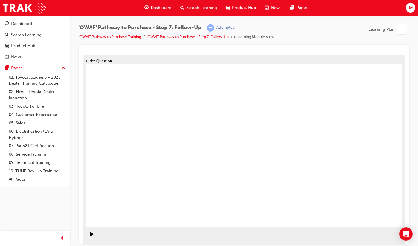
radio input "true"
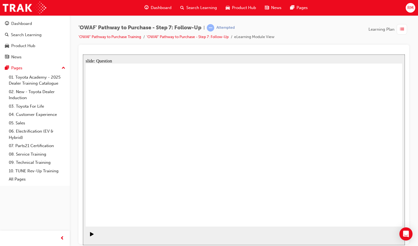
radio input "true"
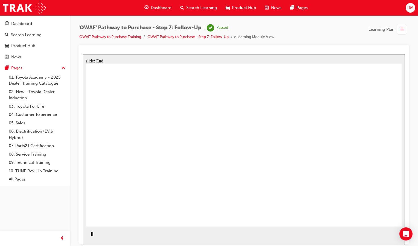
click at [22, 23] on div "Dashboard" at bounding box center [21, 24] width 21 height 6
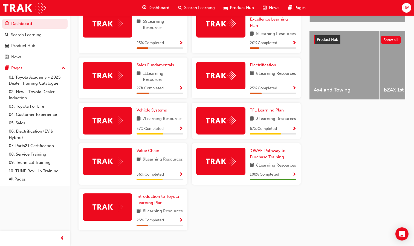
scroll to position [180, 0]
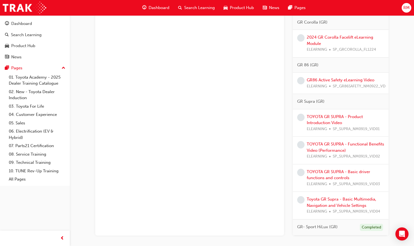
scroll to position [1285, 0]
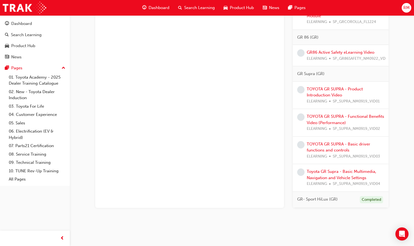
click at [352, 192] on div "GR- Sport HiLux (GR) Completed" at bounding box center [341, 200] width 96 height 16
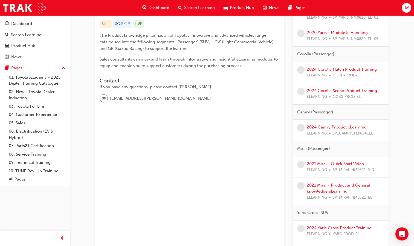
scroll to position [0, 0]
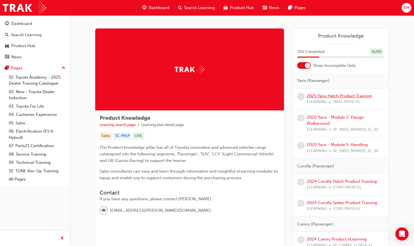
click at [344, 95] on link "2025 Yaris Hatch Product Training" at bounding box center [339, 95] width 65 height 5
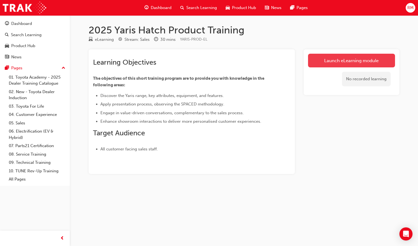
click at [365, 62] on link "Launch eLearning module" at bounding box center [351, 61] width 87 height 14
